Goal: Information Seeking & Learning: Stay updated

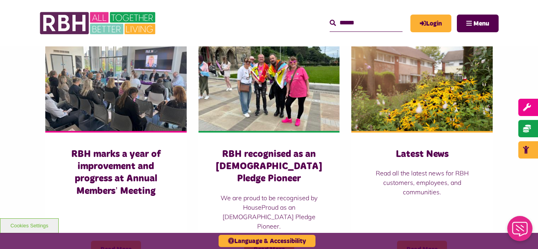
scroll to position [551, 0]
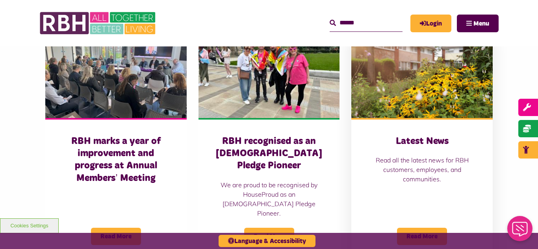
click at [429, 70] on img at bounding box center [421, 74] width 141 height 88
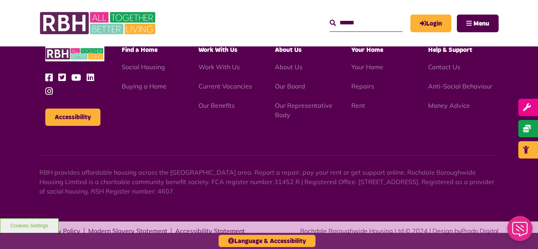
scroll to position [1120, 0]
